Goal: Task Accomplishment & Management: Use online tool/utility

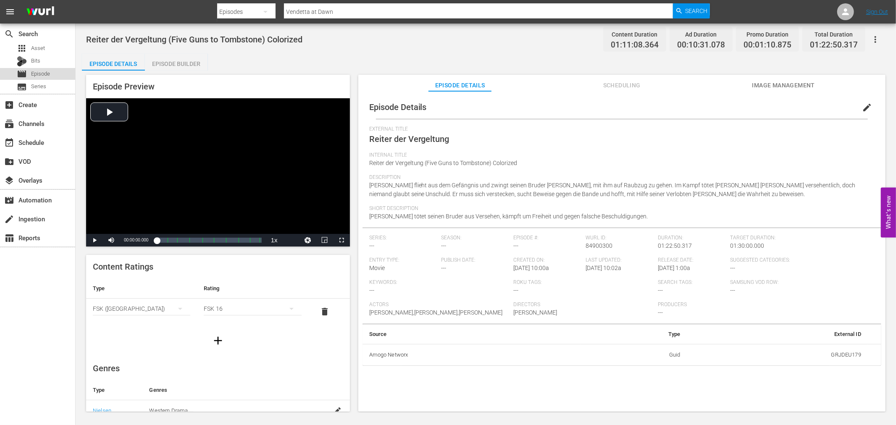
click at [44, 74] on span "Episode" at bounding box center [40, 74] width 19 height 8
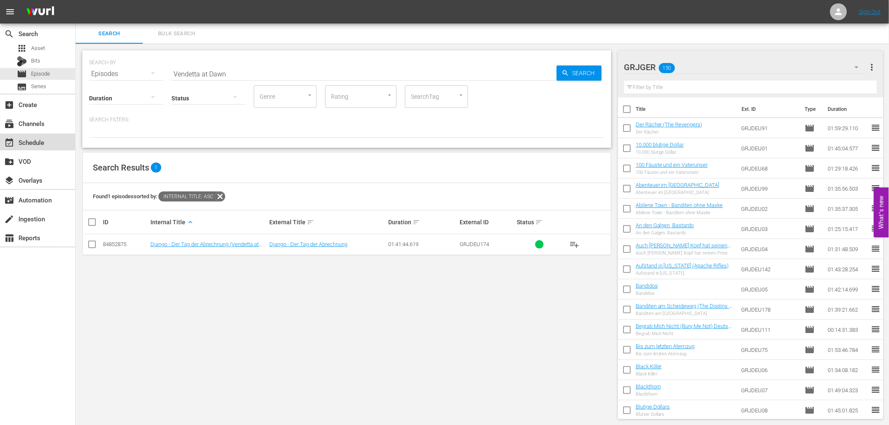
click at [44, 139] on div "event_available Schedule" at bounding box center [23, 141] width 47 height 8
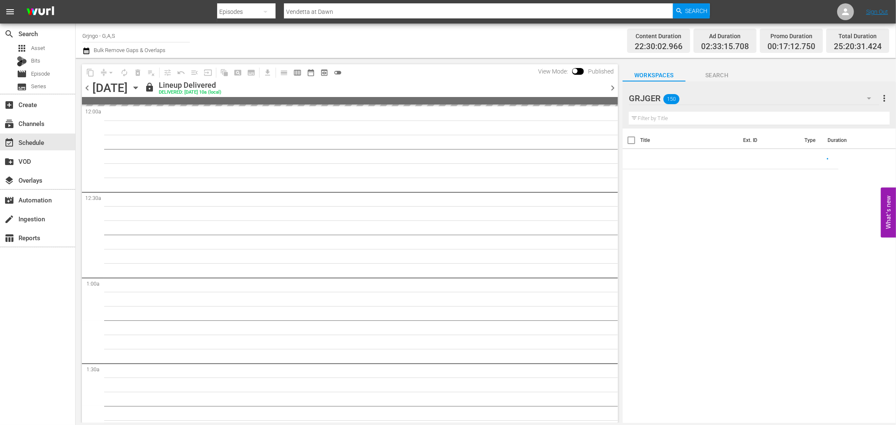
click at [127, 35] on input "Grjngo - G,A,S" at bounding box center [136, 36] width 108 height 20
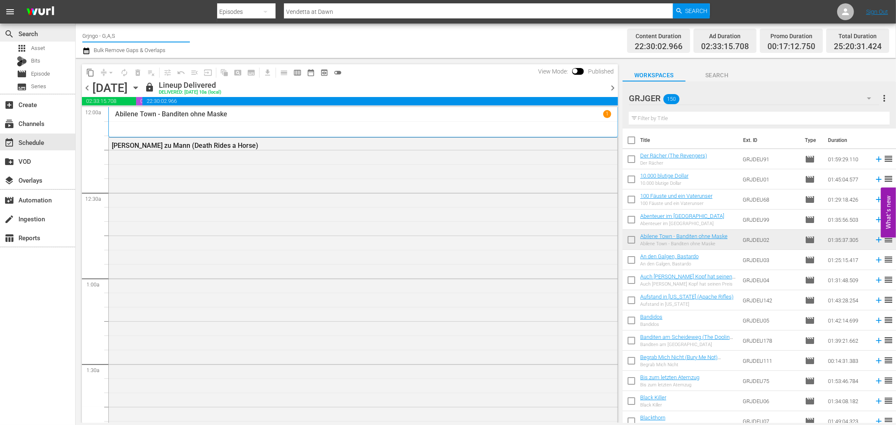
drag, startPoint x: 127, startPoint y: 35, endPoint x: 69, endPoint y: 35, distance: 58.4
click at [76, 0] on div "search Search apps Asset Bits movie Episode subtitles Series add_box Create sub…" at bounding box center [486, 0] width 821 height 0
drag, startPoint x: 337, startPoint y: 73, endPoint x: 331, endPoint y: 69, distance: 7.0
click at [337, 73] on span "toggle_off" at bounding box center [338, 72] width 8 height 8
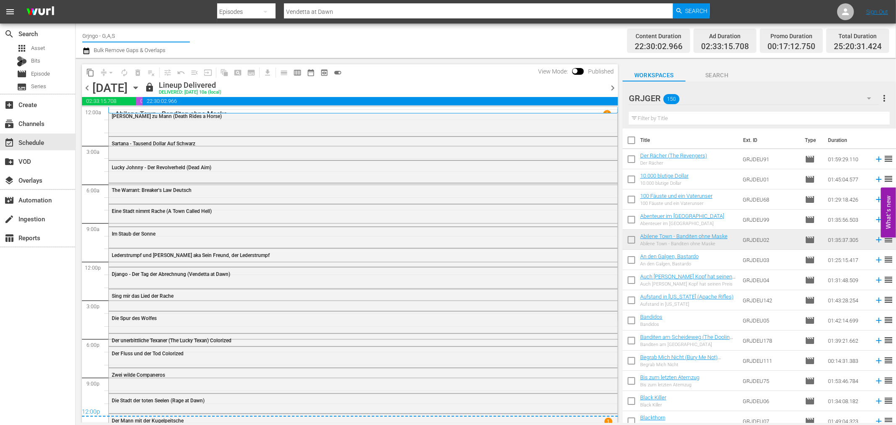
click at [133, 38] on input "Grjngo - G,A,S" at bounding box center [136, 36] width 108 height 20
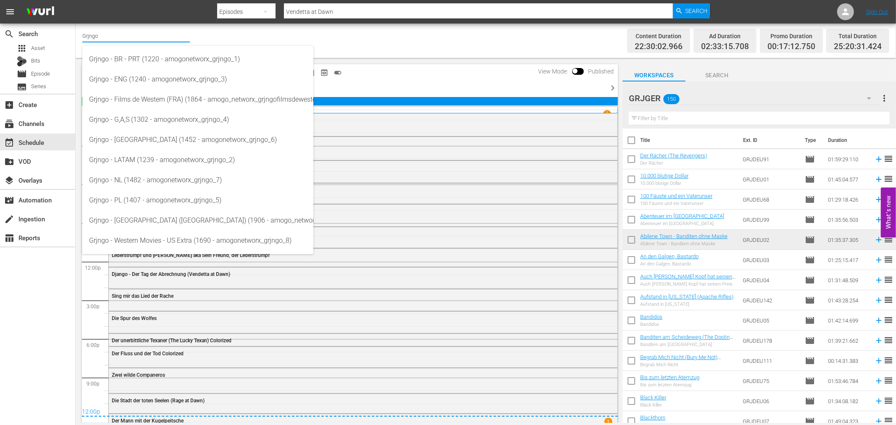
type input "Grjngo"
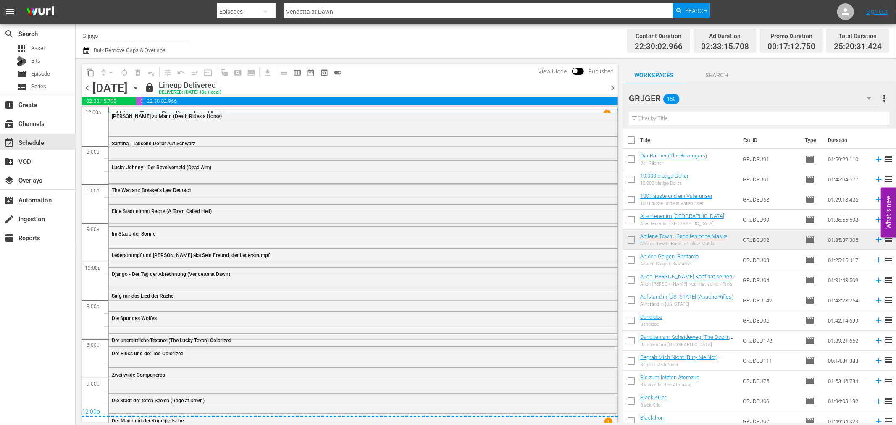
click at [801, 102] on div "GRJGER 150" at bounding box center [754, 99] width 250 height 24
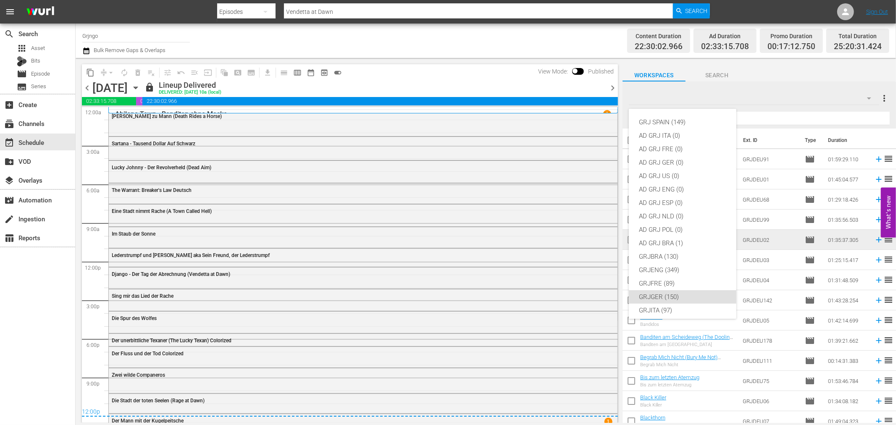
scroll to position [72, 0]
click at [868, 97] on div "GRJ SPAIN (149) AD GRJ ITA (0) AD GRJ FRE (0) AD GRJ GER (0) AD GRJ US (0) AD G…" at bounding box center [448, 212] width 896 height 425
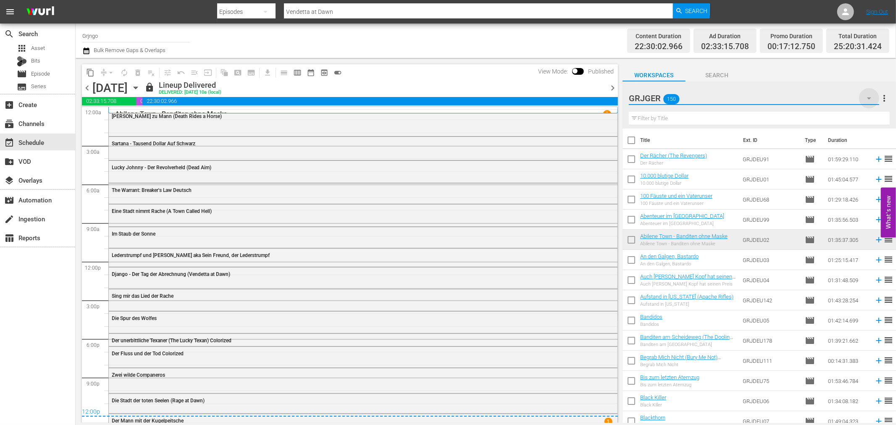
click at [870, 98] on icon "button" at bounding box center [869, 98] width 4 height 2
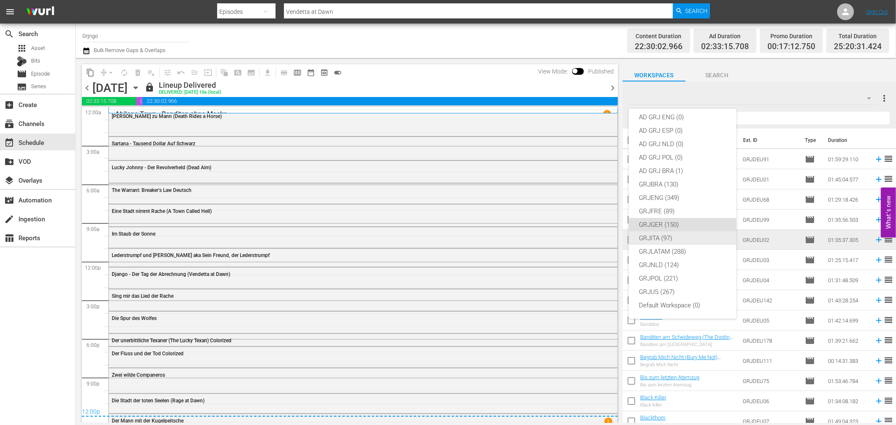
click at [682, 235] on div "GRJITA (97)" at bounding box center [682, 238] width 87 height 13
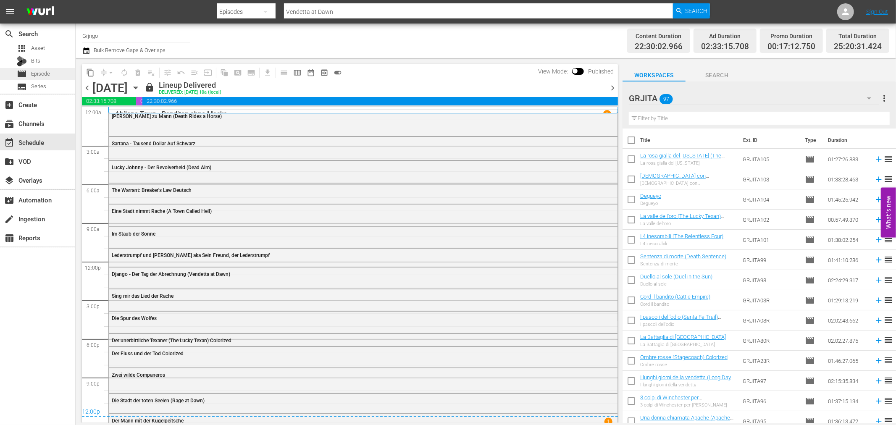
click at [56, 68] on div "movie Episode" at bounding box center [37, 74] width 75 height 12
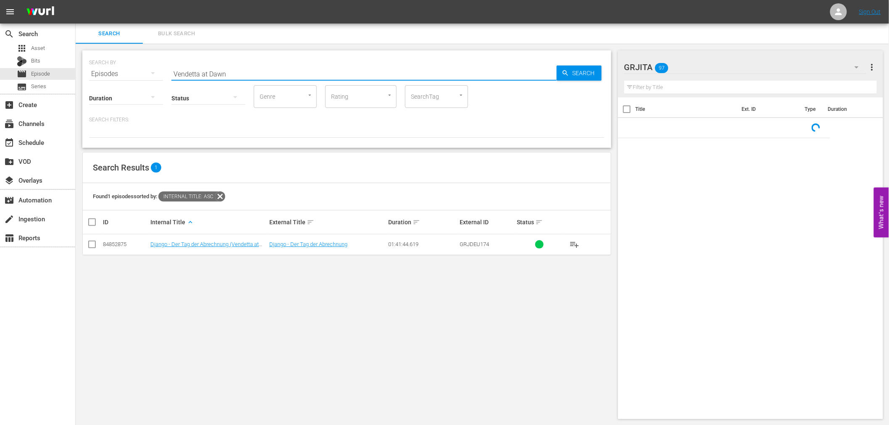
drag, startPoint x: 236, startPoint y: 72, endPoint x: 161, endPoint y: 73, distance: 74.8
click at [162, 73] on div "SEARCH BY Search By Episodes Search ID, Title, Description, Keywords, or Catego…" at bounding box center [347, 69] width 516 height 30
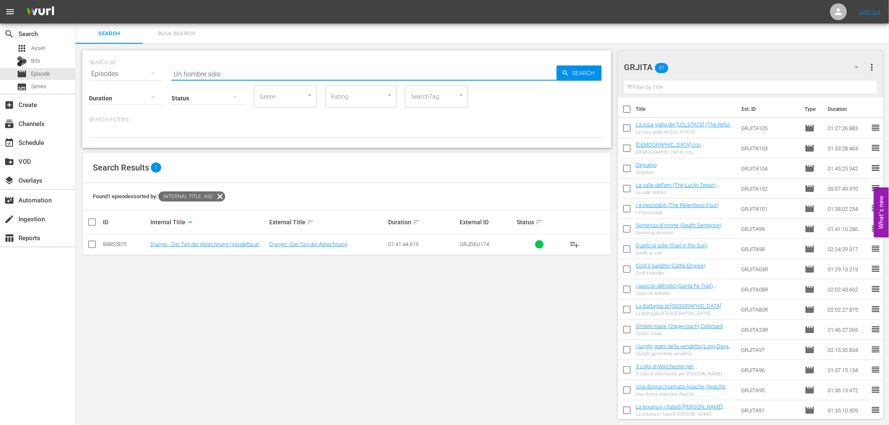
type input "Un hombre solo"
